Goal: Transaction & Acquisition: Purchase product/service

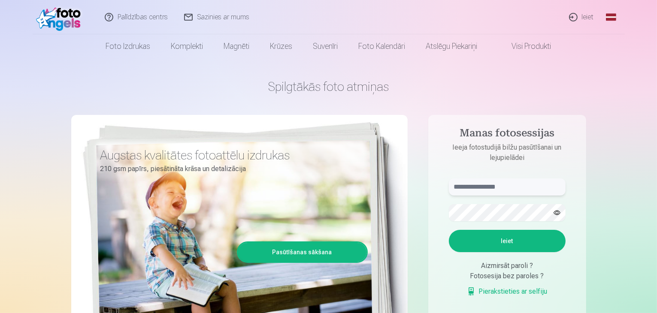
click at [548, 187] on input "text" at bounding box center [507, 187] width 117 height 17
type input "**********"
click at [516, 240] on button "Ieiet" at bounding box center [507, 241] width 117 height 22
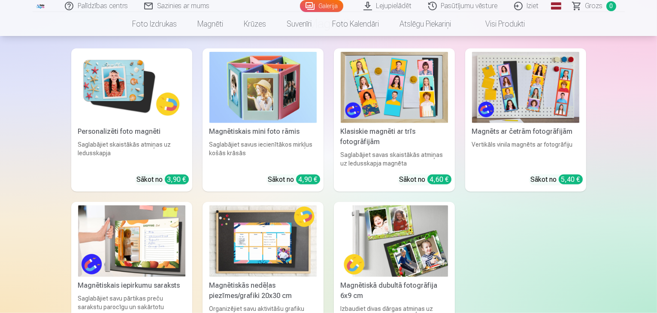
scroll to position [988, 0]
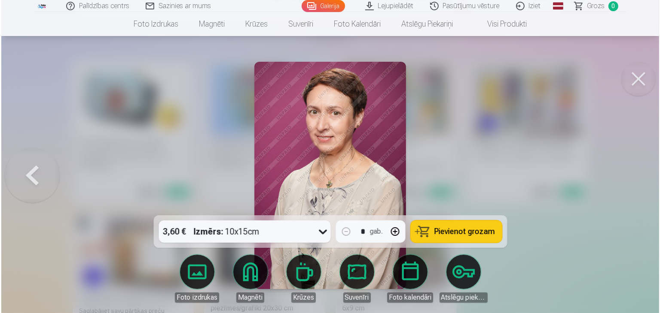
scroll to position [989, 0]
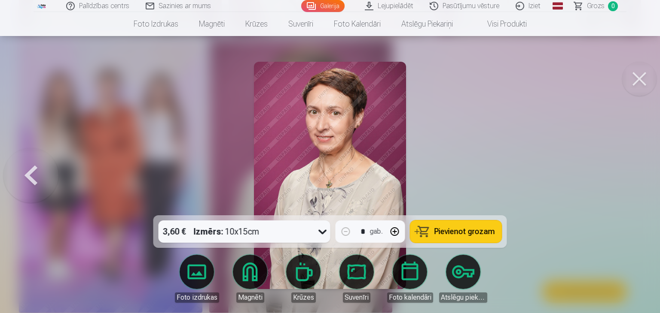
click at [397, 228] on button "button" at bounding box center [394, 232] width 21 height 21
click at [461, 229] on span "Pievienot grozam" at bounding box center [464, 232] width 61 height 8
type input "*"
click at [31, 176] on button at bounding box center [30, 175] width 55 height 63
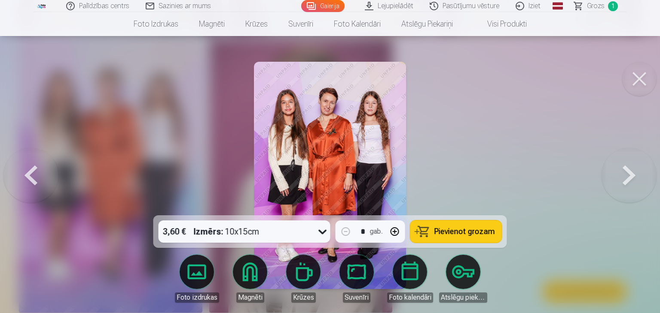
click at [471, 228] on span "Pievienot grozam" at bounding box center [464, 232] width 61 height 8
click at [639, 79] on button at bounding box center [639, 79] width 34 height 34
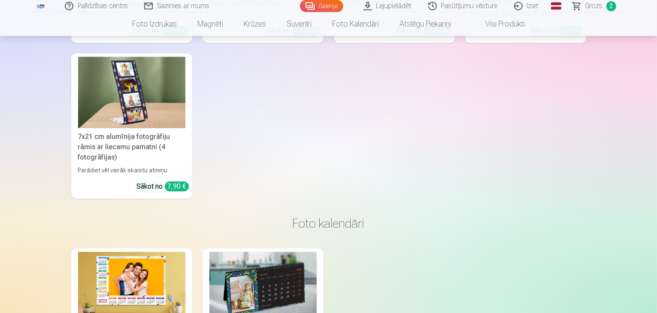
scroll to position [2104, 0]
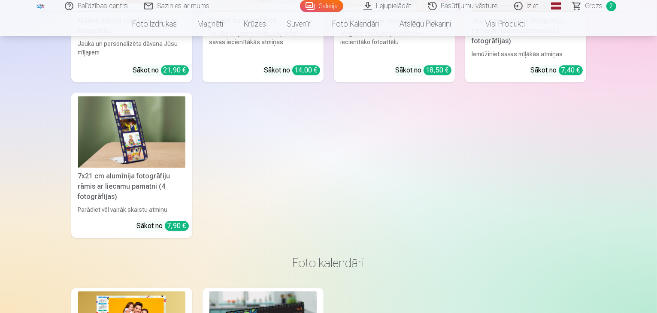
click at [589, 5] on span "Grozs" at bounding box center [595, 6] width 18 height 10
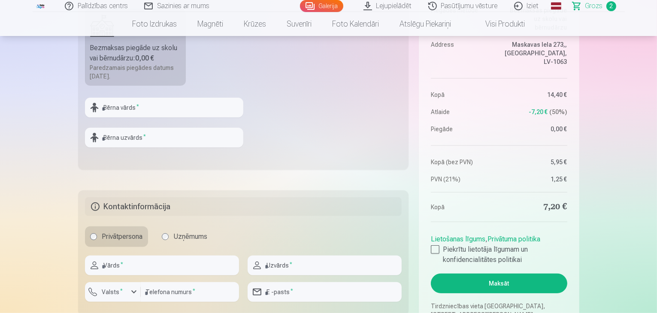
scroll to position [387, 0]
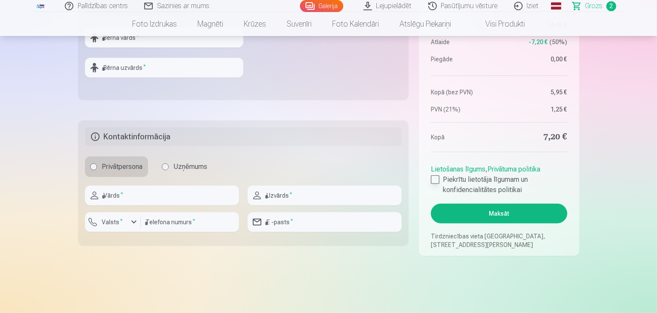
click at [437, 178] on div at bounding box center [435, 180] width 9 height 9
click at [516, 213] on button "Maksāt" at bounding box center [499, 214] width 136 height 20
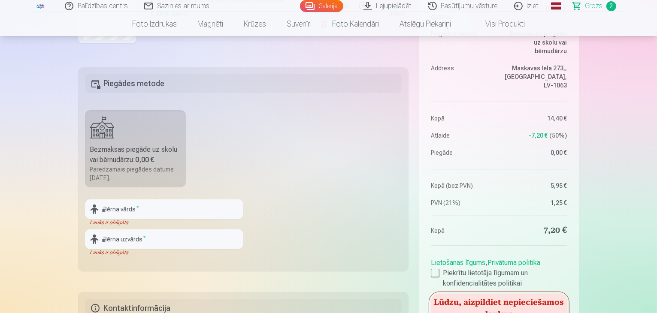
scroll to position [344, 0]
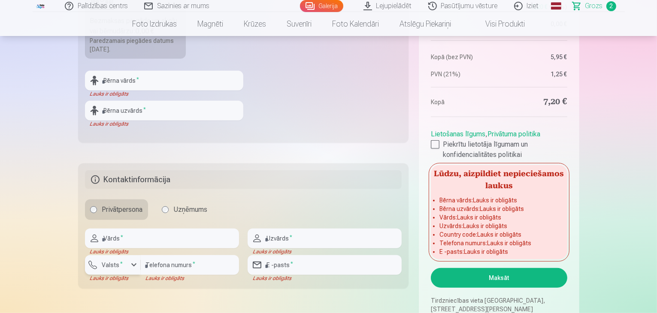
click at [132, 264] on div "button" at bounding box center [134, 265] width 10 height 10
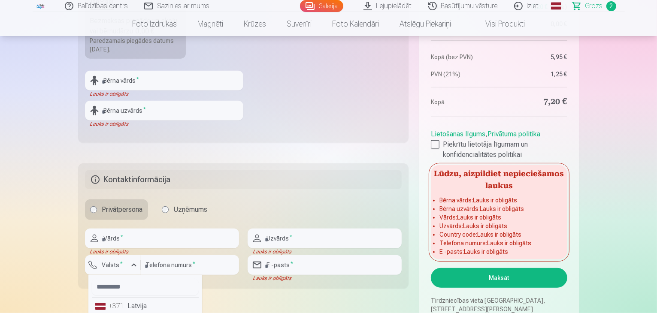
scroll to position [345, 0]
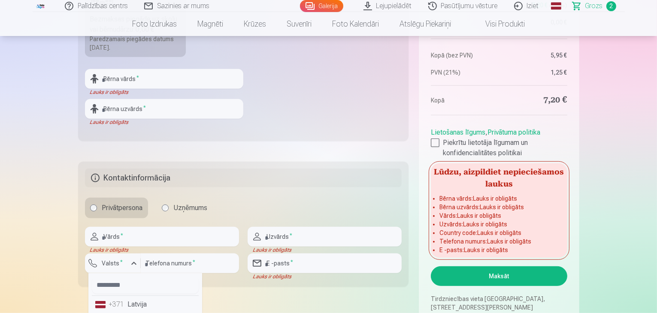
click at [147, 306] on li "+371 Latvija" at bounding box center [145, 304] width 107 height 17
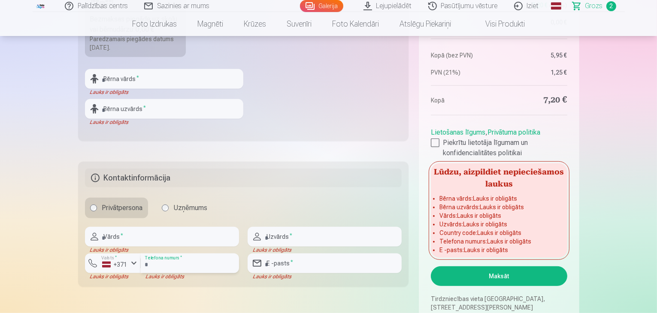
click at [214, 261] on input "number" at bounding box center [190, 264] width 98 height 20
type input "********"
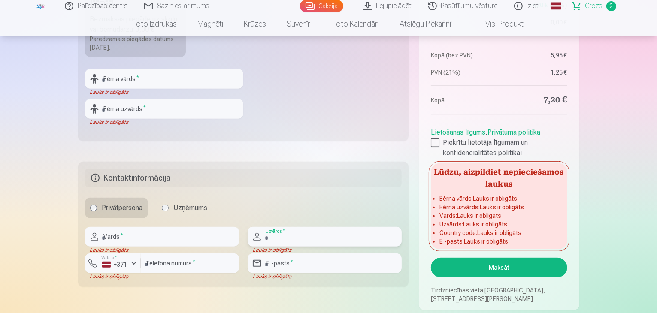
click at [333, 244] on input "text" at bounding box center [325, 237] width 154 height 20
click at [208, 237] on input "text" at bounding box center [162, 237] width 154 height 20
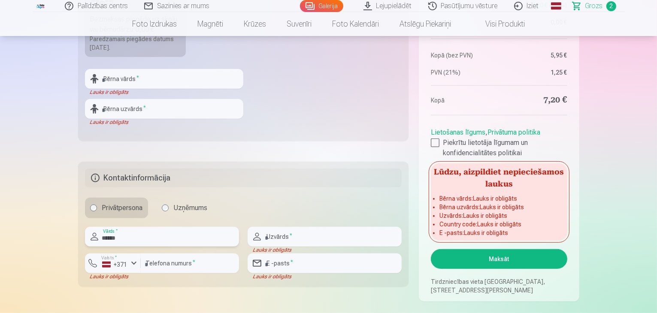
type input "******"
click at [316, 241] on input "text" at bounding box center [325, 237] width 154 height 20
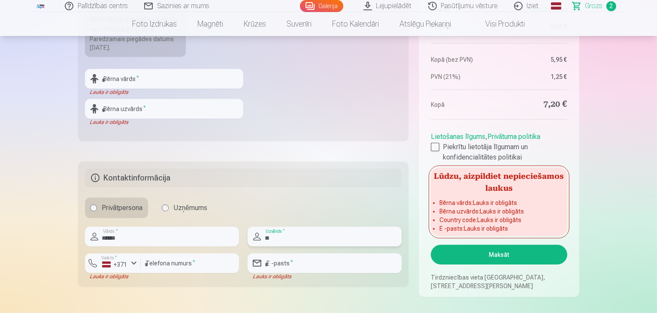
type input "*"
type input "*******"
click at [314, 262] on input "email" at bounding box center [325, 264] width 154 height 20
type input "**********"
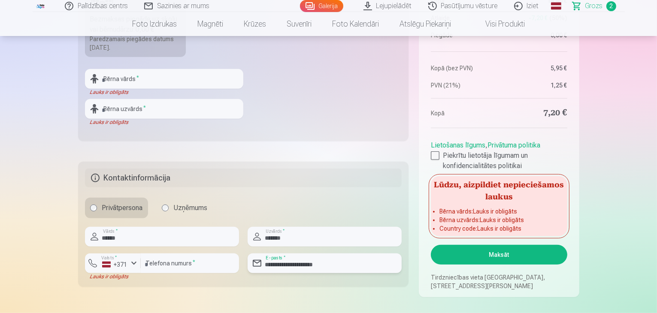
scroll to position [474, 0]
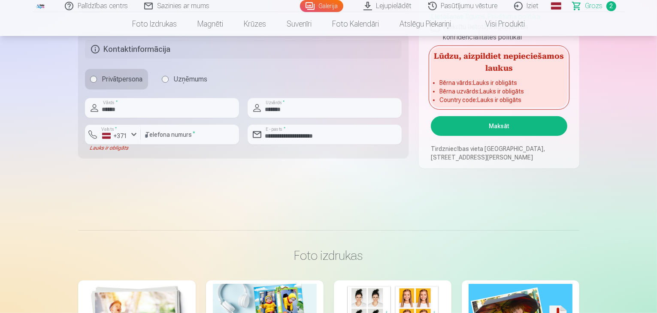
click at [498, 124] on button "Maksāt" at bounding box center [499, 126] width 136 height 20
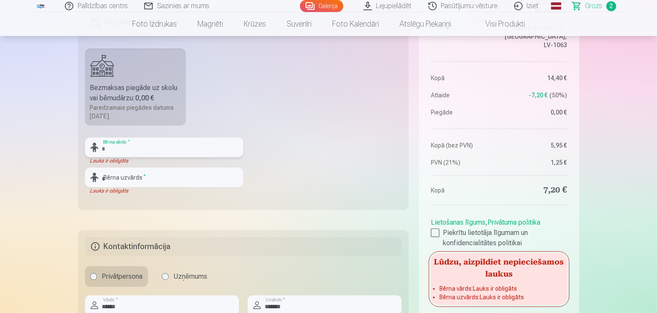
scroll to position [268, 0]
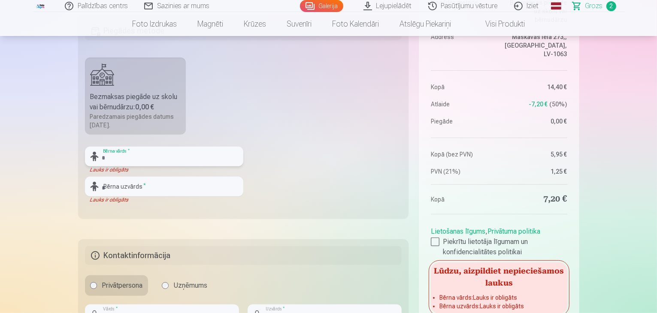
click at [152, 154] on input "text" at bounding box center [164, 157] width 158 height 20
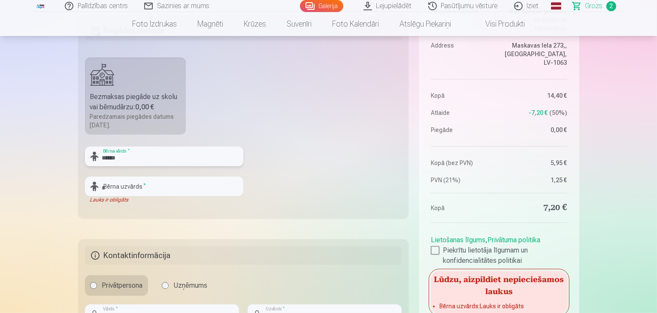
type input "******"
click at [165, 188] on input "text" at bounding box center [164, 187] width 158 height 20
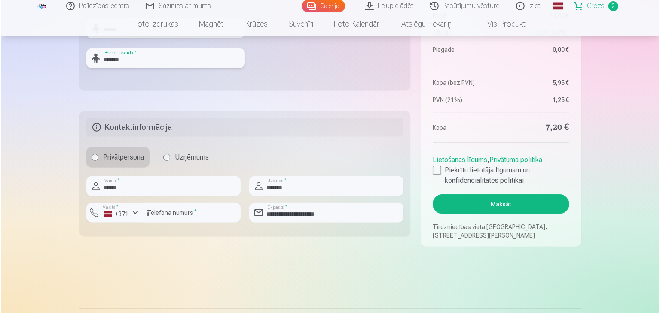
scroll to position [396, 0]
type input "*******"
click at [501, 200] on button "Maksāt" at bounding box center [499, 204] width 136 height 20
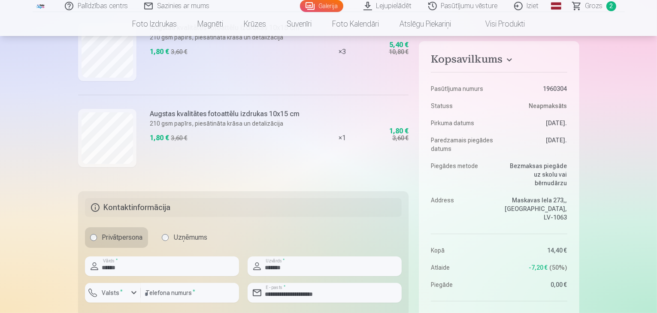
scroll to position [387, 0]
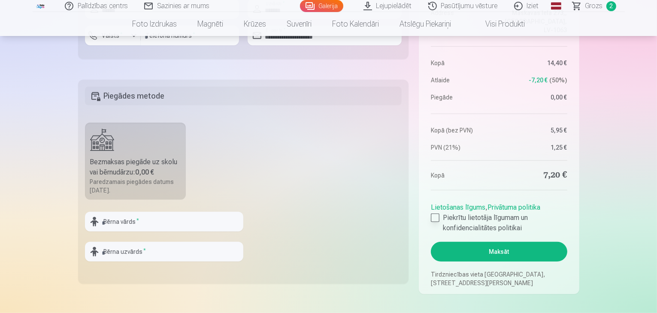
click at [433, 215] on div at bounding box center [435, 218] width 9 height 9
click at [526, 250] on button "Maksāt" at bounding box center [499, 252] width 136 height 20
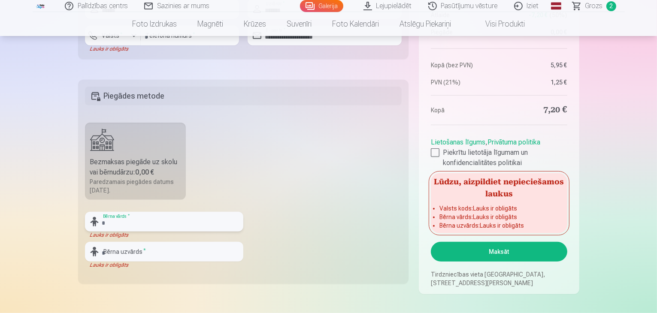
click at [166, 224] on input "text" at bounding box center [164, 222] width 158 height 20
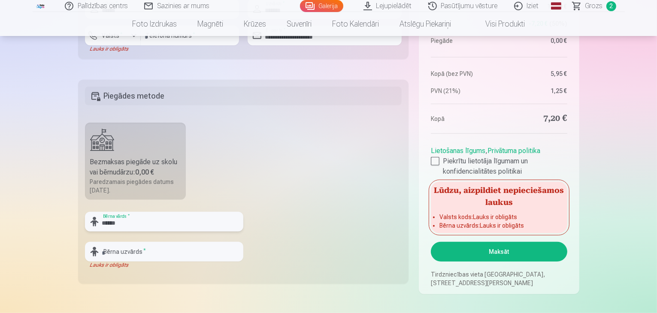
type input "******"
click at [176, 254] on input "text" at bounding box center [164, 252] width 158 height 20
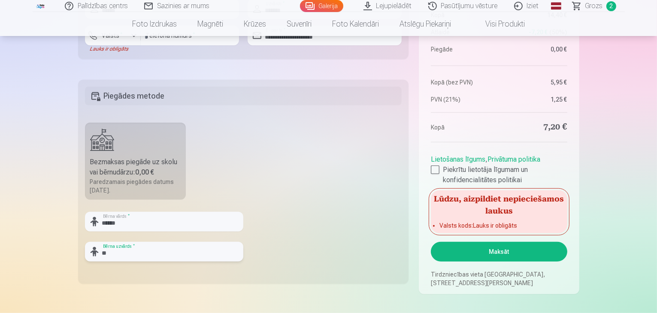
type input "*"
type input "*******"
click at [520, 254] on button "Maksāt" at bounding box center [499, 252] width 136 height 20
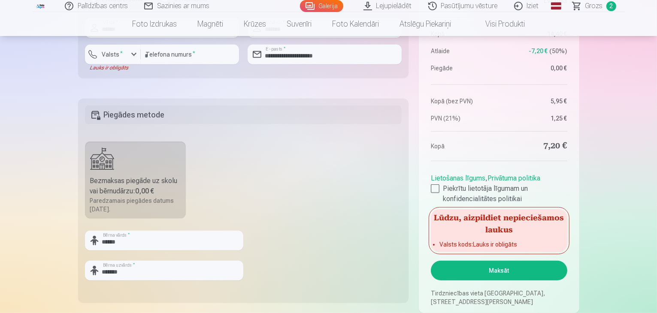
scroll to position [515, 0]
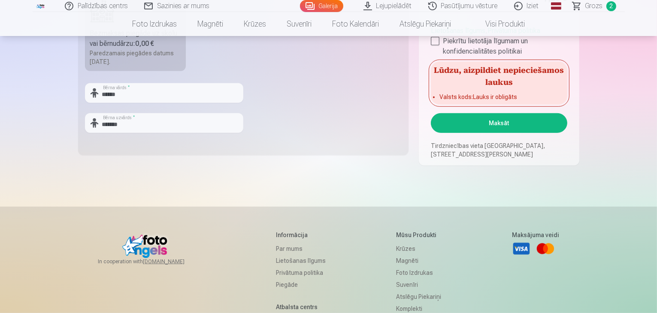
click at [505, 121] on button "Maksāt" at bounding box center [499, 123] width 136 height 20
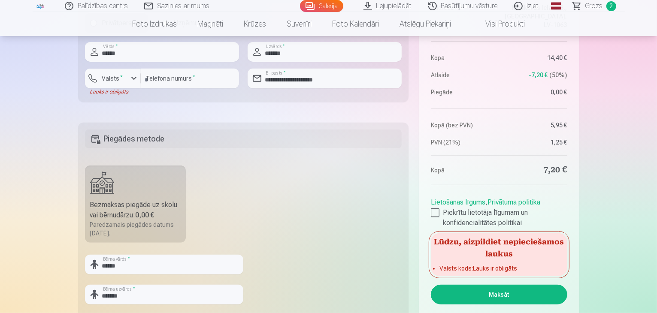
scroll to position [258, 0]
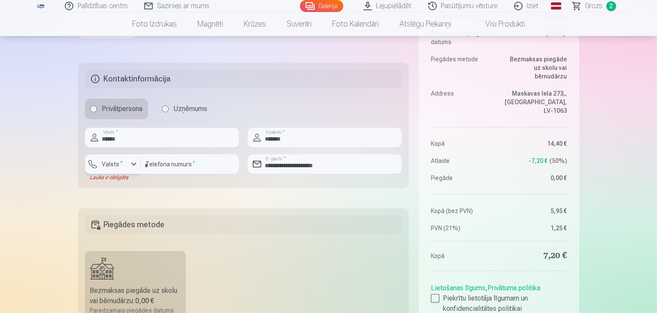
click at [108, 161] on label "Valsts *" at bounding box center [113, 164] width 28 height 9
click at [130, 183] on li "+371 Latvija" at bounding box center [122, 184] width 61 height 17
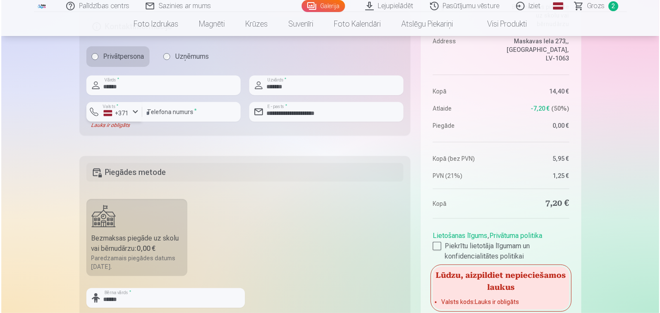
scroll to position [472, 0]
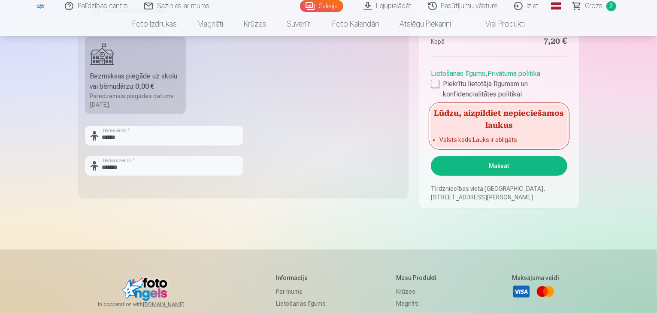
click at [516, 168] on button "Maksāt" at bounding box center [499, 166] width 136 height 20
